Goal: Task Accomplishment & Management: Manage account settings

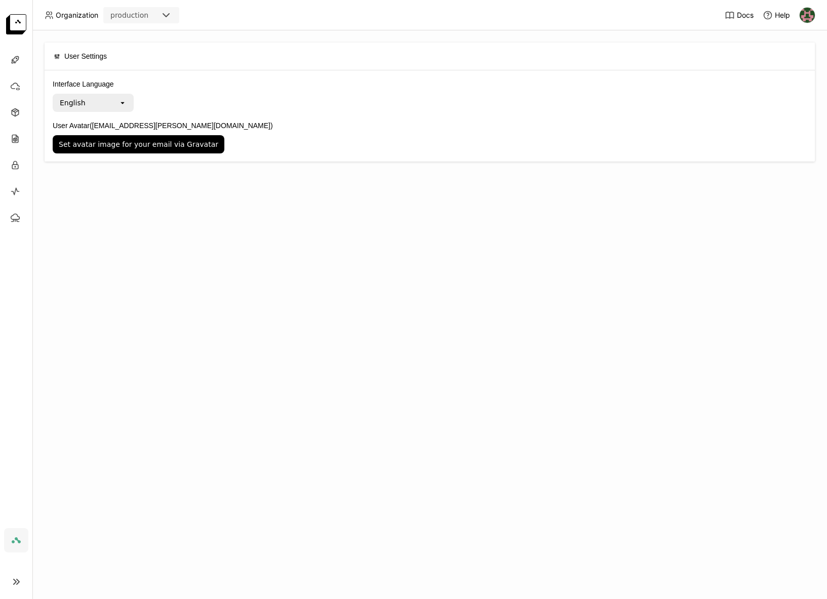
click at [18, 547] on link at bounding box center [16, 540] width 24 height 24
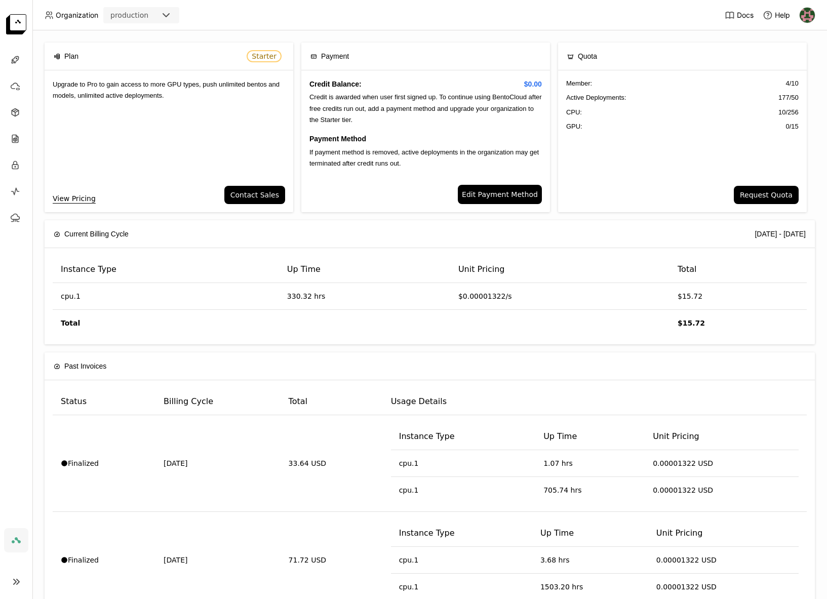
click at [11, 578] on icon at bounding box center [16, 582] width 12 height 12
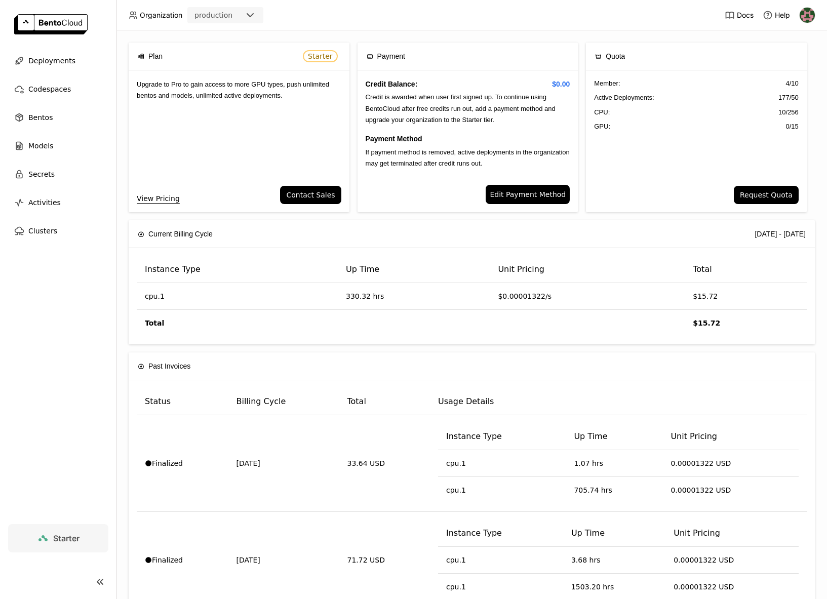
click at [82, 542] on link "Starter" at bounding box center [58, 538] width 100 height 28
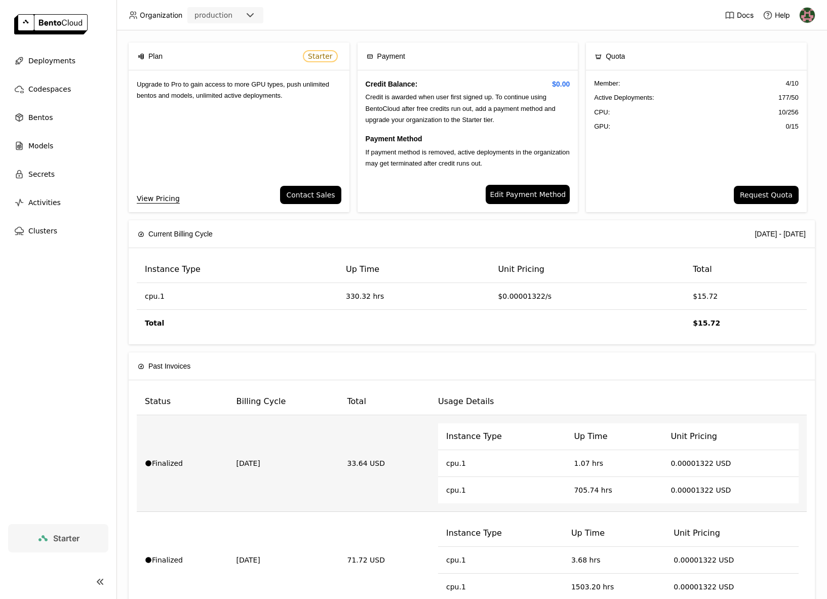
click at [201, 450] on td "Finalized" at bounding box center [182, 463] width 91 height 97
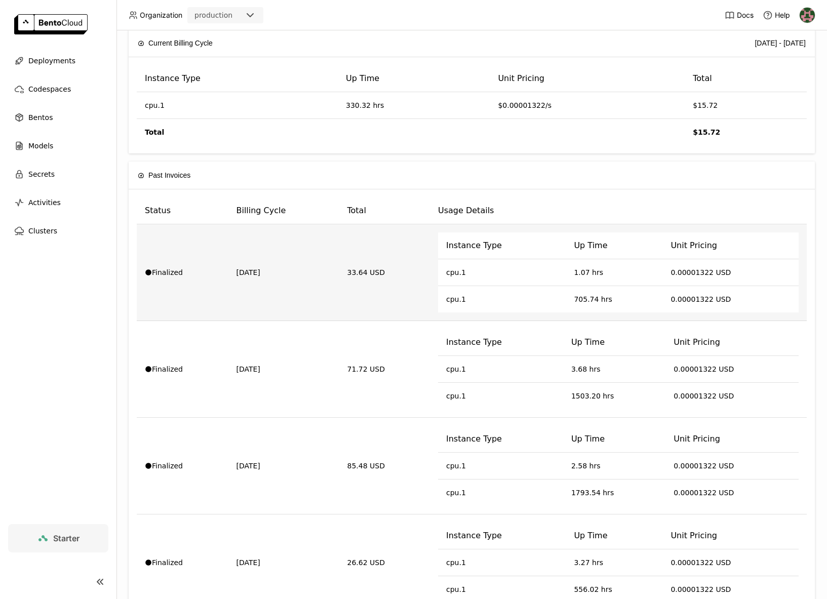
scroll to position [200, 0]
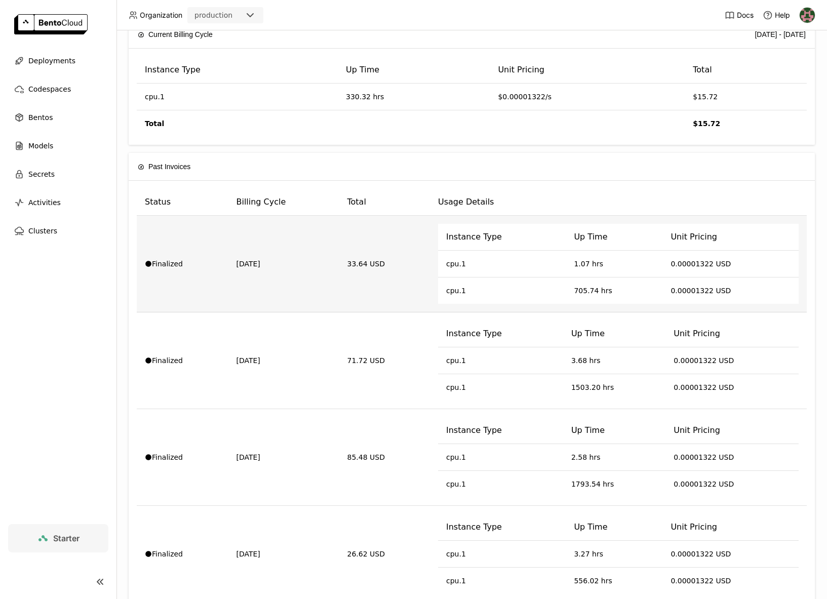
click at [250, 286] on td "2025-08-04" at bounding box center [283, 264] width 111 height 97
click at [156, 261] on div "Finalized" at bounding box center [182, 264] width 75 height 10
drag, startPoint x: 294, startPoint y: 279, endPoint x: 301, endPoint y: 279, distance: 7.6
click at [294, 279] on td "2025-08-04" at bounding box center [283, 264] width 111 height 97
click at [447, 279] on td "cpu.1" at bounding box center [502, 291] width 128 height 26
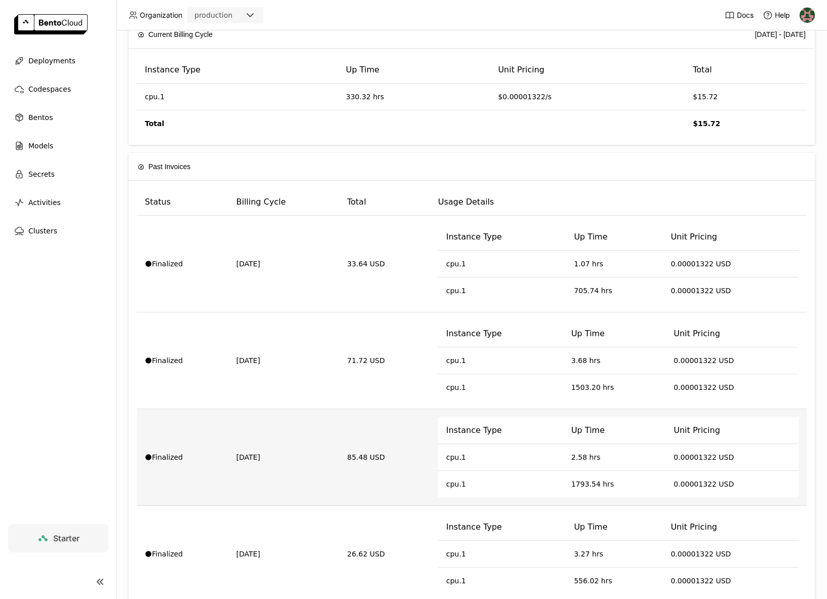
click at [438, 440] on th "Instance Type" at bounding box center [500, 430] width 125 height 27
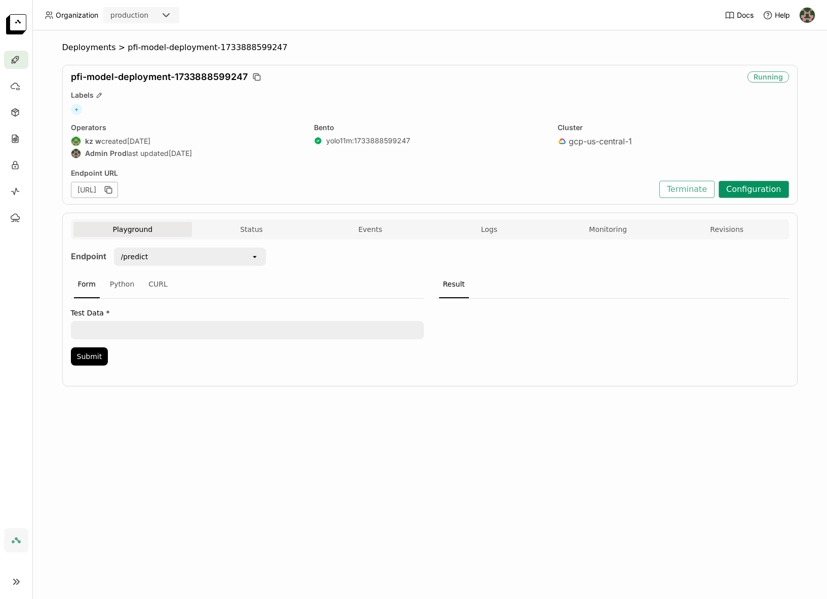
click at [742, 189] on button "Configuration" at bounding box center [754, 189] width 70 height 17
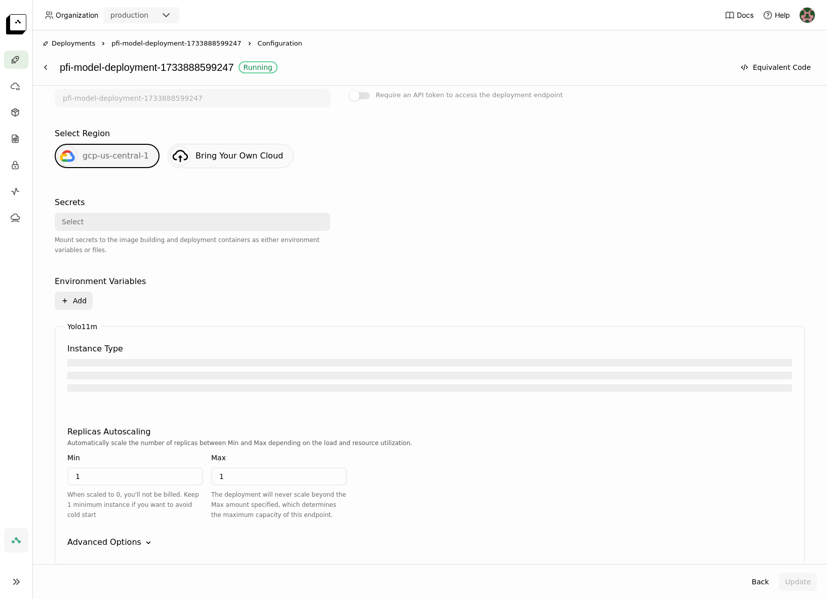
scroll to position [249, 0]
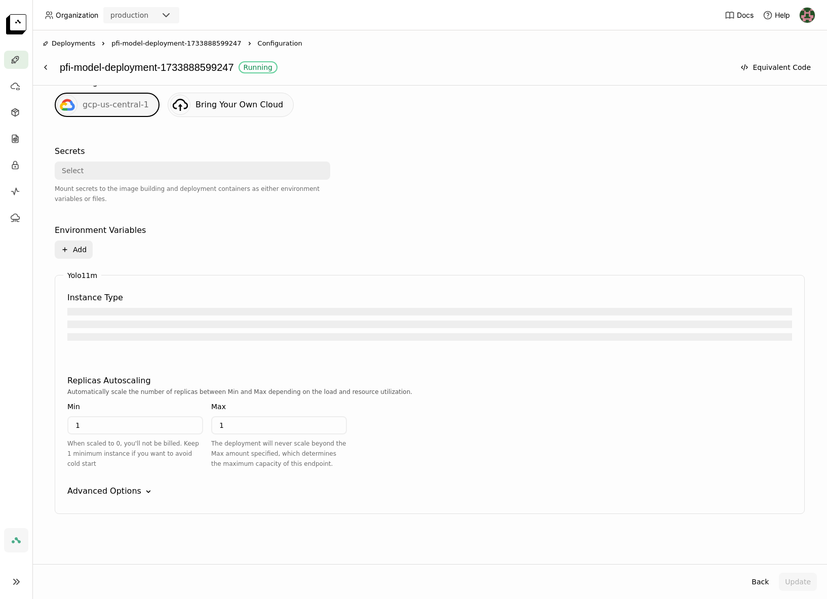
click at [162, 429] on input "1" at bounding box center [135, 425] width 134 height 16
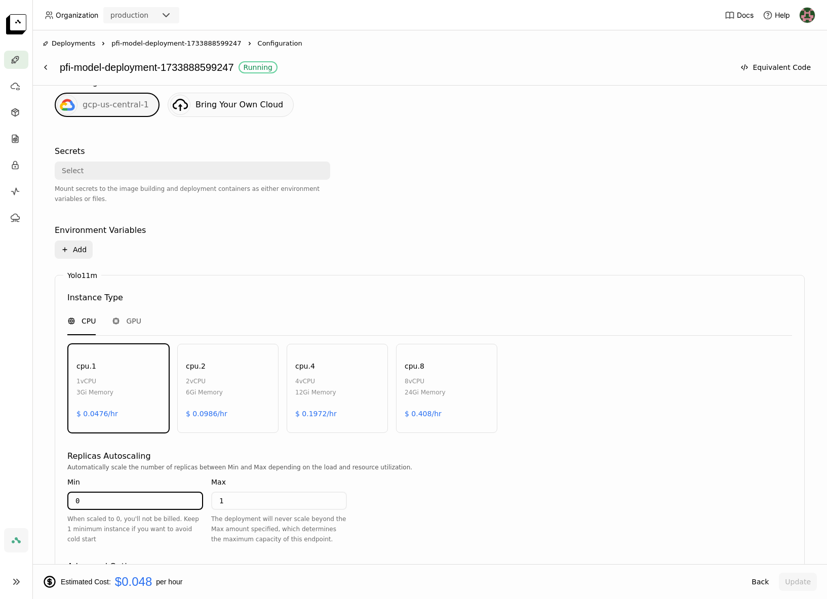
scroll to position [325, 0]
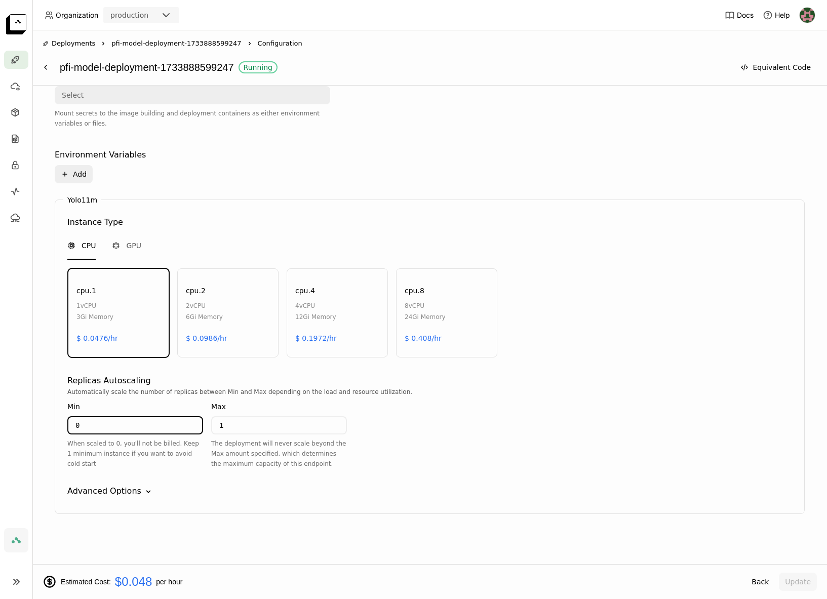
type input "0"
click at [323, 424] on input "1" at bounding box center [279, 425] width 134 height 16
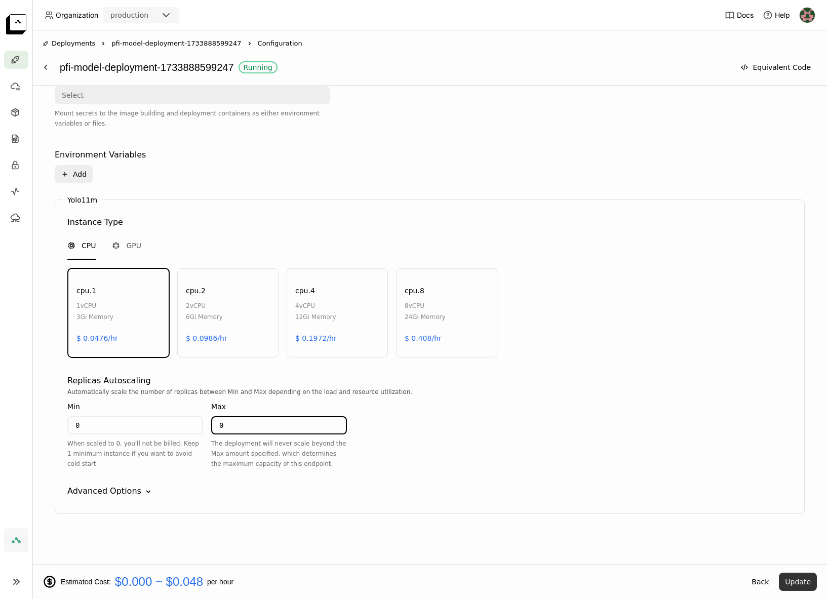
type input "1"
click at [798, 586] on button "Update" at bounding box center [798, 582] width 38 height 18
